Goal: Information Seeking & Learning: Learn about a topic

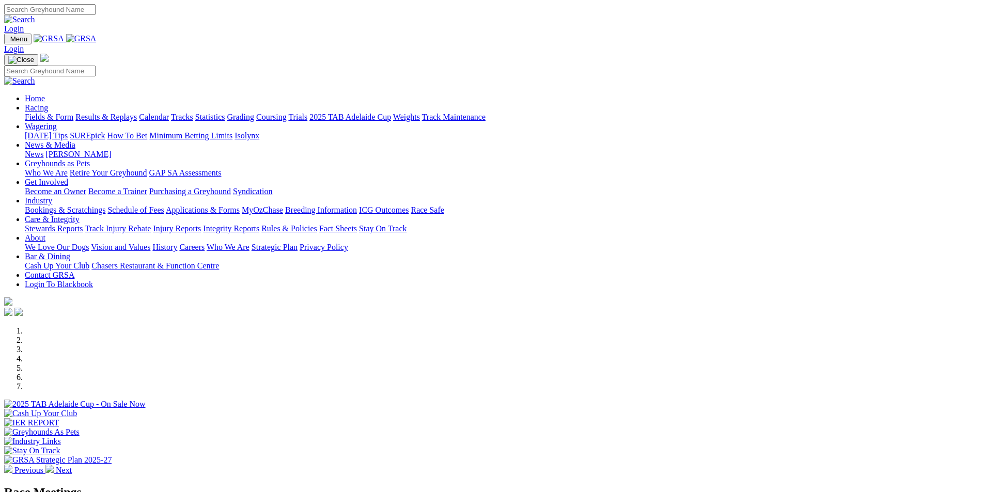
scroll to position [232, 0]
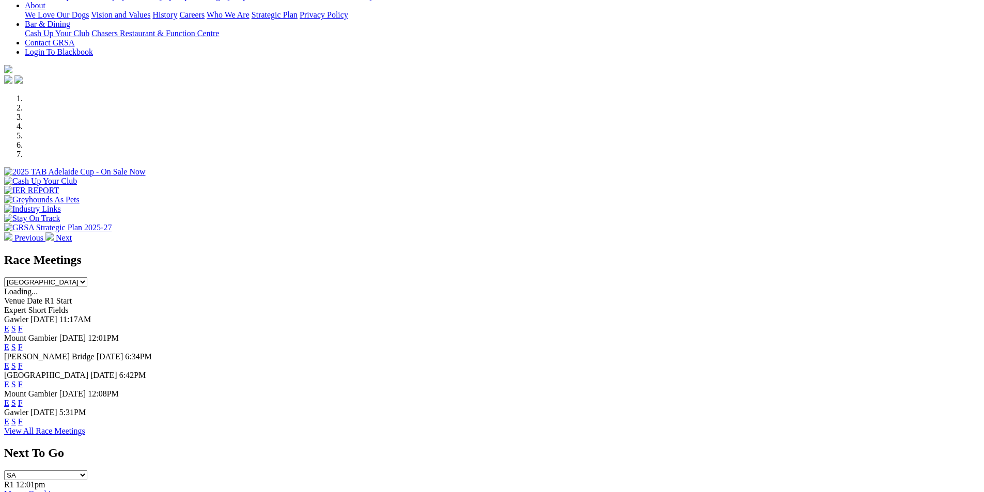
click at [23, 361] on link "F" at bounding box center [20, 365] width 5 height 9
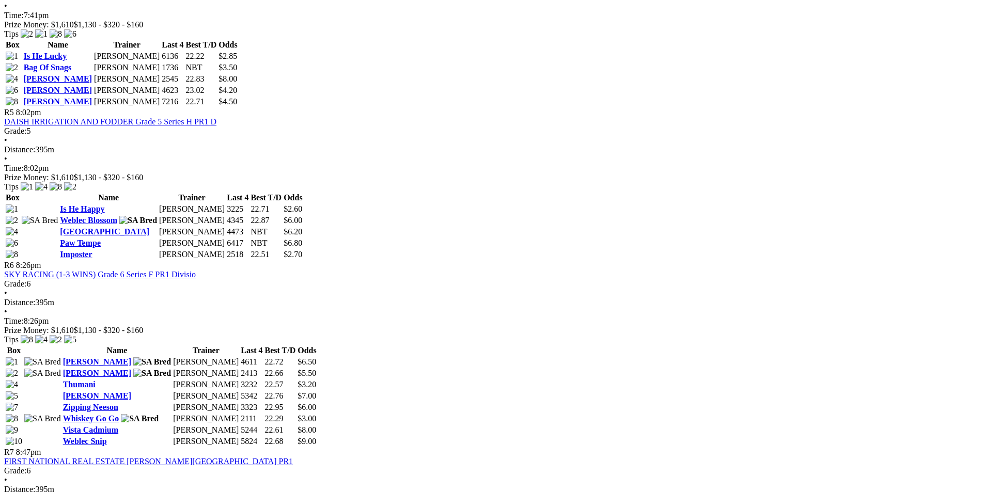
scroll to position [1136, 0]
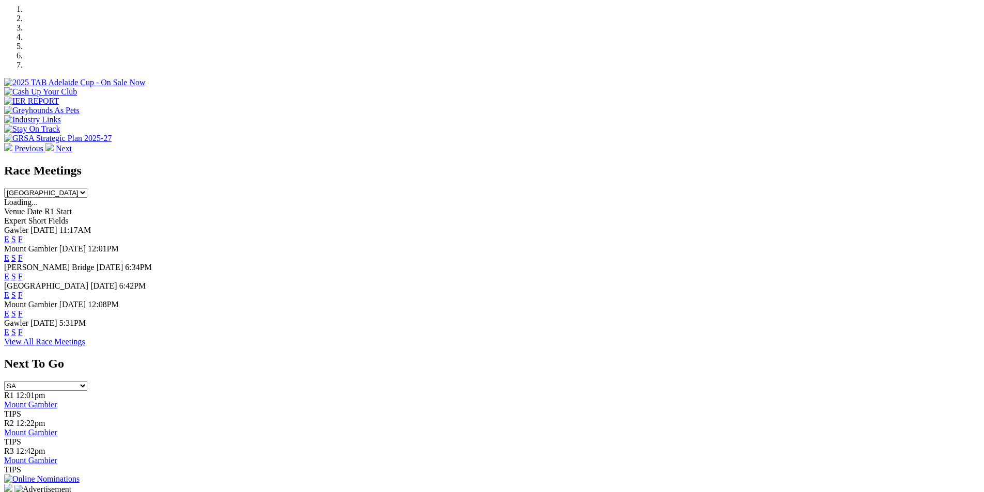
scroll to position [323, 0]
click at [23, 336] on link "F" at bounding box center [20, 331] width 5 height 9
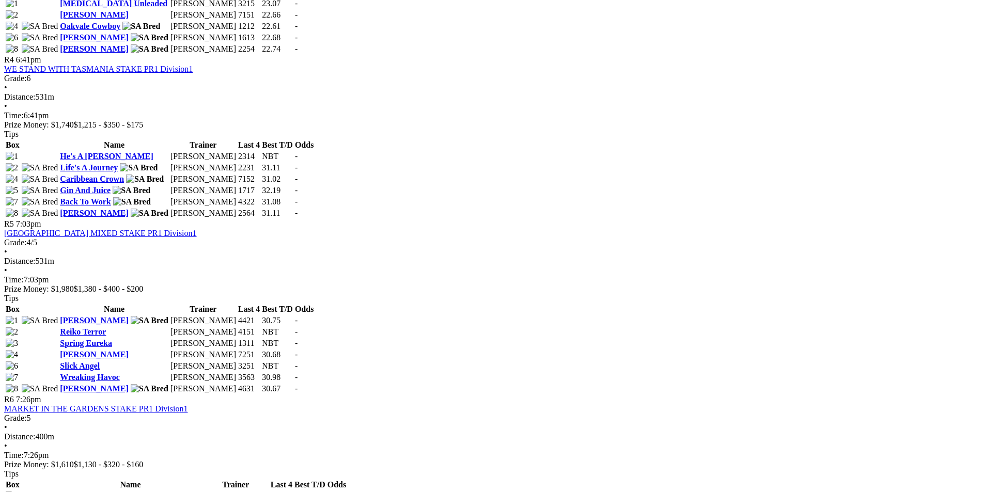
scroll to position [1007, 0]
